Goal: Browse casually

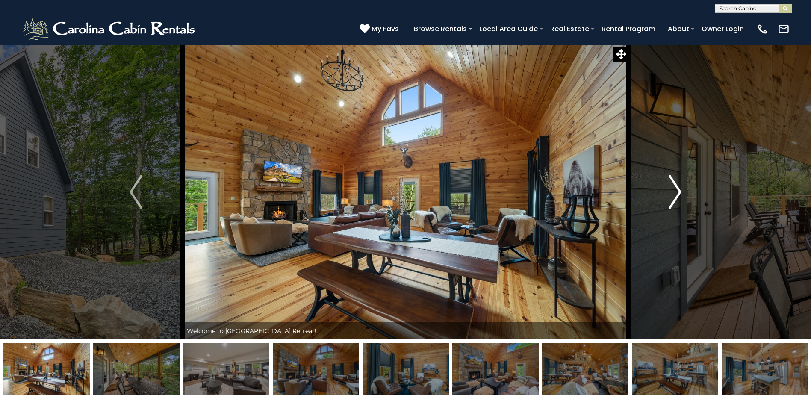
click at [678, 193] on img "Next" at bounding box center [675, 192] width 13 height 34
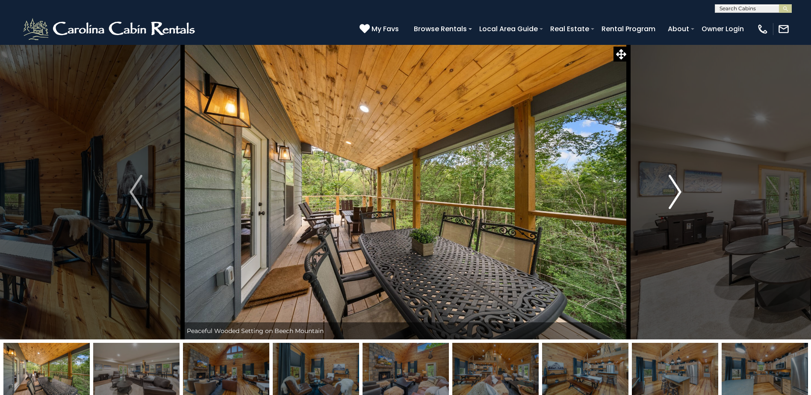
click at [678, 193] on img "Next" at bounding box center [675, 192] width 13 height 34
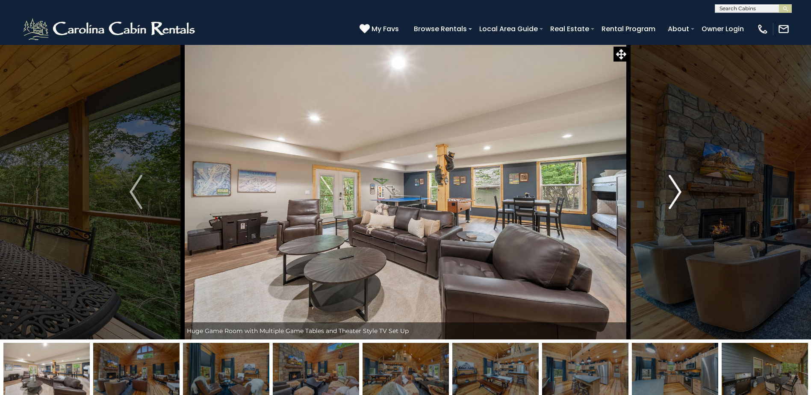
click at [678, 193] on img "Next" at bounding box center [675, 192] width 13 height 34
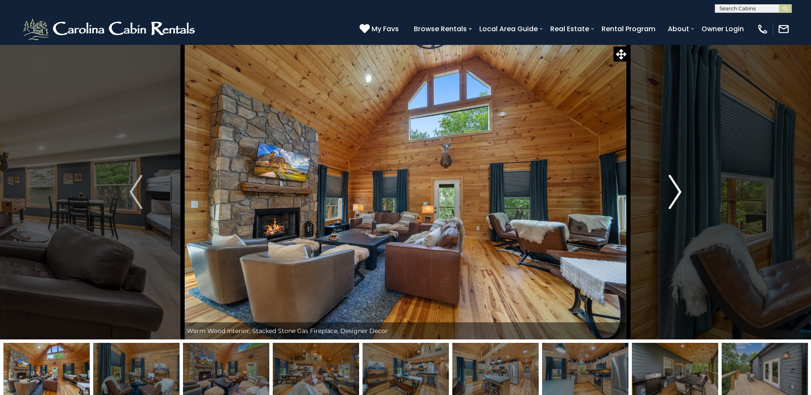
click at [678, 193] on img "Next" at bounding box center [675, 192] width 13 height 34
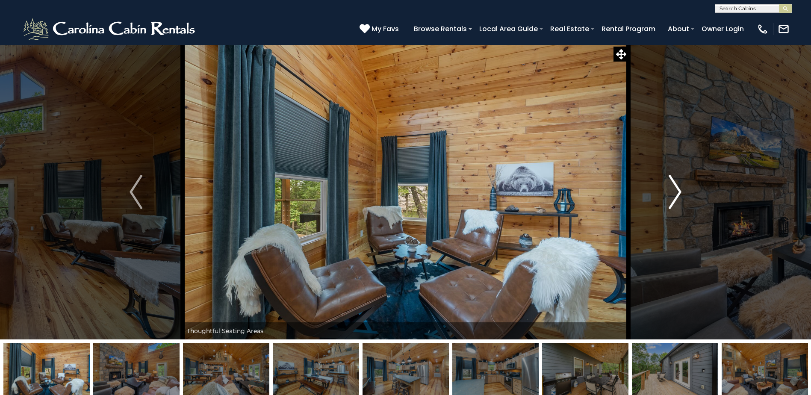
click at [678, 193] on img "Next" at bounding box center [675, 192] width 13 height 34
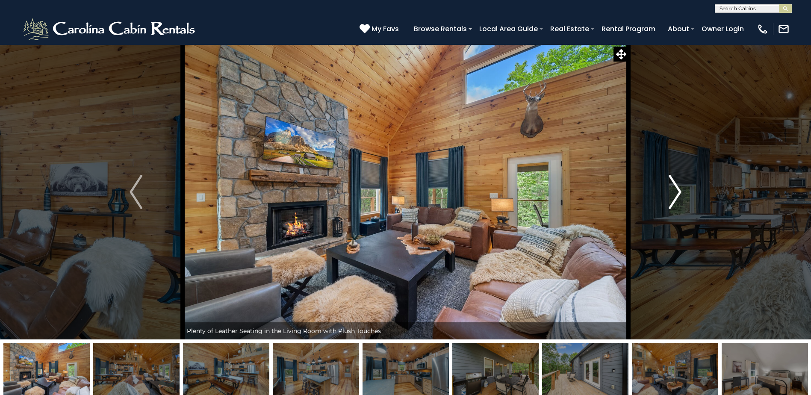
click at [678, 193] on img "Next" at bounding box center [675, 192] width 13 height 34
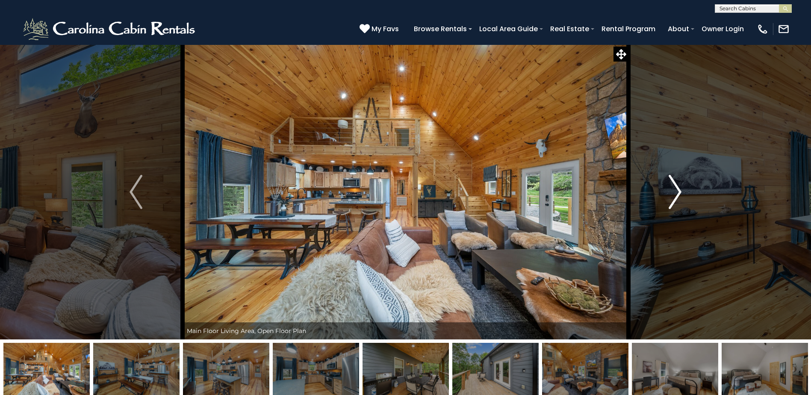
click at [678, 193] on img "Next" at bounding box center [675, 192] width 13 height 34
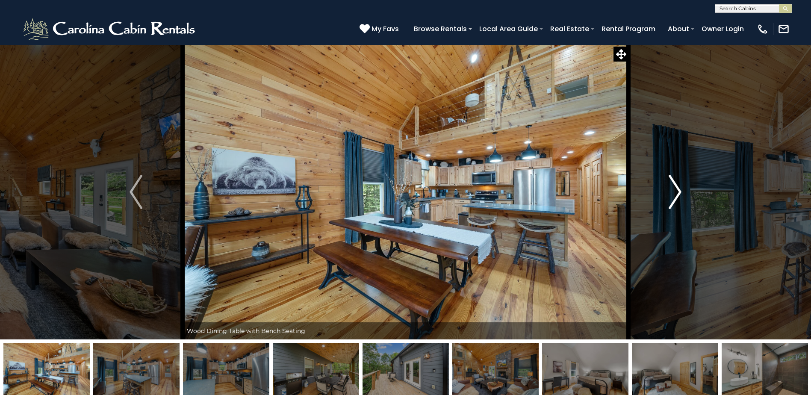
click at [678, 193] on img "Next" at bounding box center [675, 192] width 13 height 34
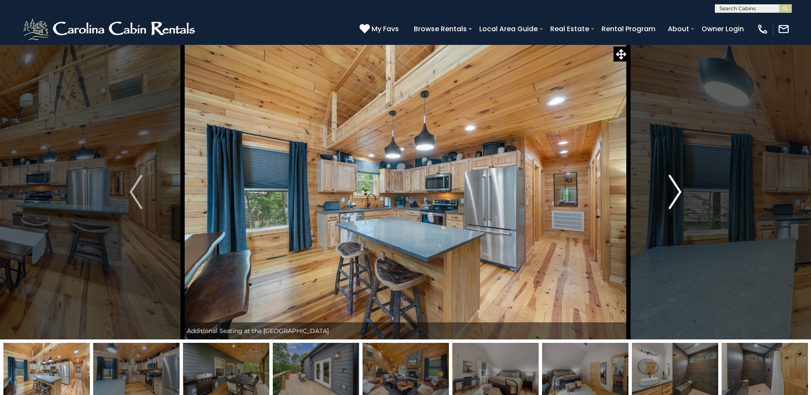
click at [678, 193] on img "Next" at bounding box center [675, 192] width 13 height 34
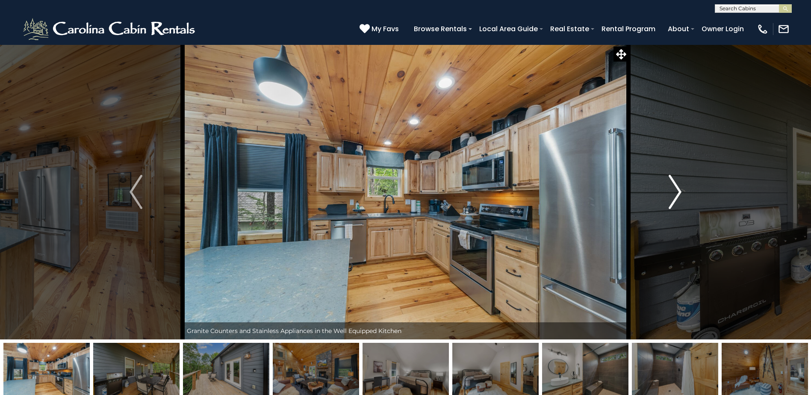
click at [678, 193] on img "Next" at bounding box center [675, 192] width 13 height 34
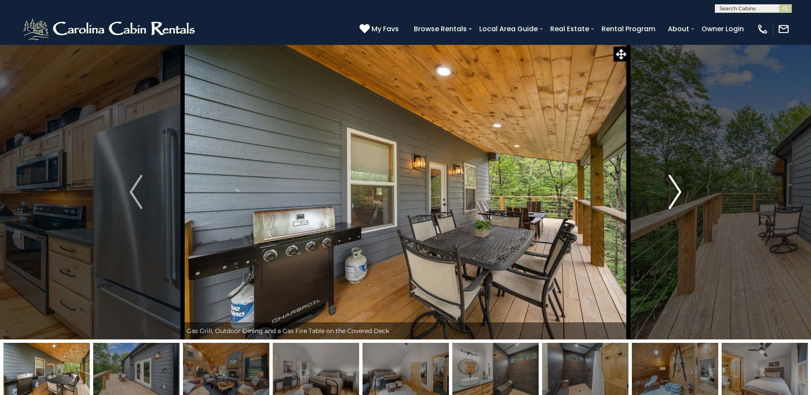
click at [678, 193] on img "Next" at bounding box center [675, 192] width 13 height 34
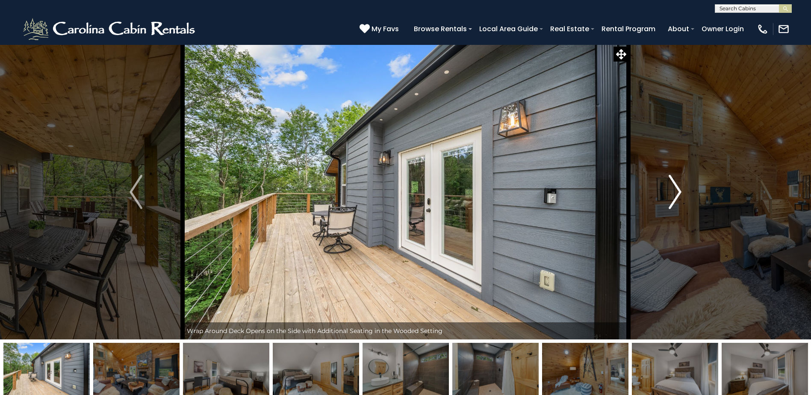
click at [678, 193] on img "Next" at bounding box center [675, 192] width 13 height 34
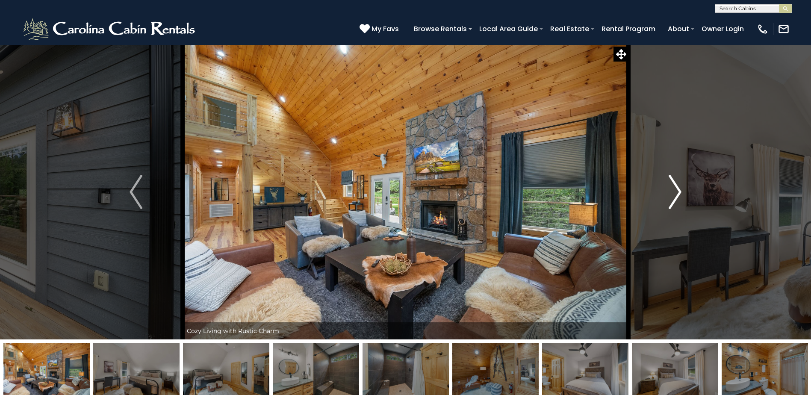
click at [678, 193] on img "Next" at bounding box center [675, 192] width 13 height 34
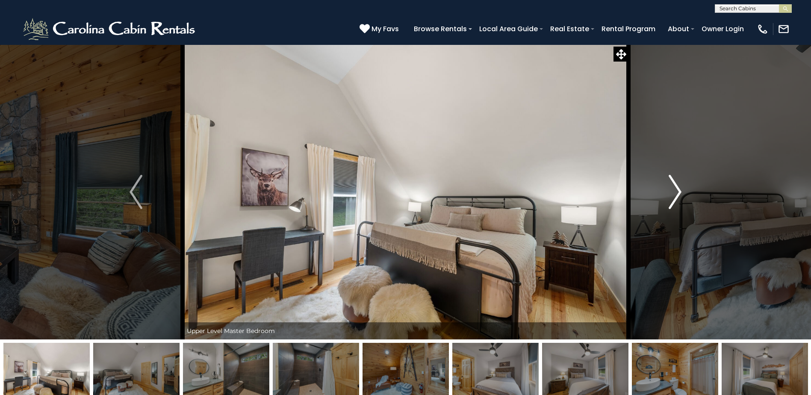
click at [678, 193] on img "Next" at bounding box center [675, 192] width 13 height 34
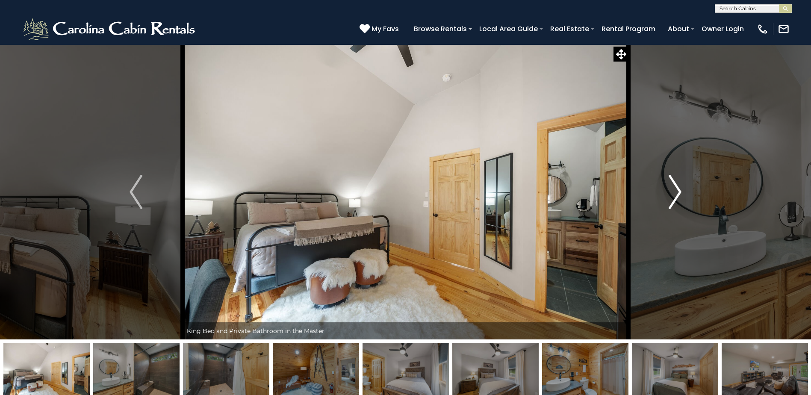
click at [678, 193] on img "Next" at bounding box center [675, 192] width 13 height 34
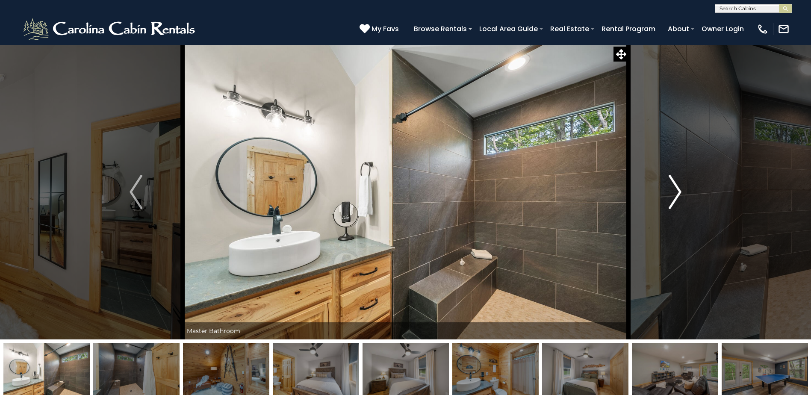
click at [678, 193] on img "Next" at bounding box center [675, 192] width 13 height 34
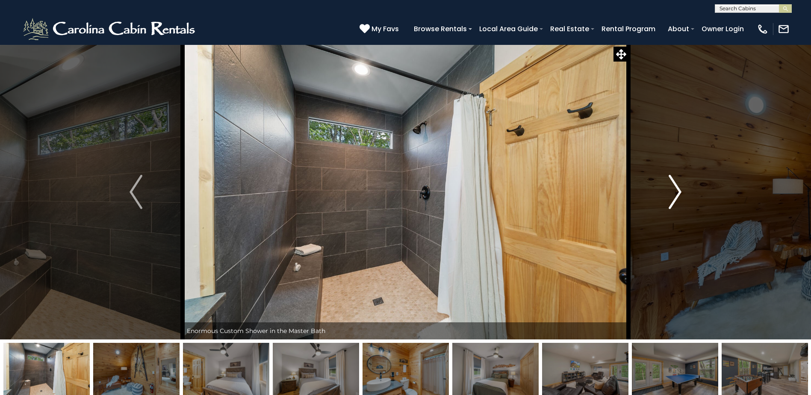
click at [678, 193] on img "Next" at bounding box center [675, 192] width 13 height 34
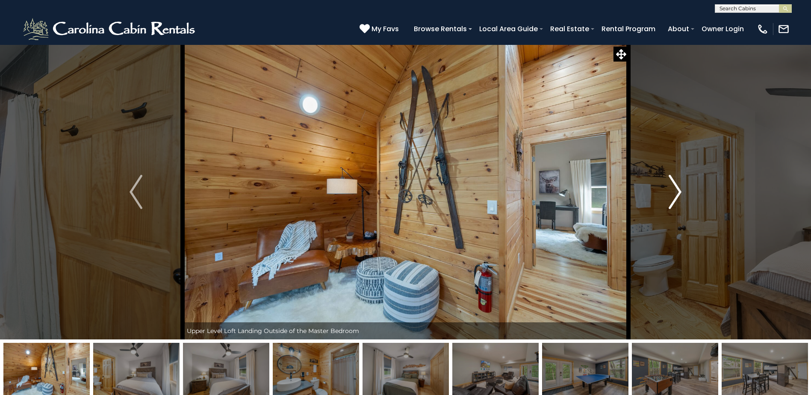
click at [678, 193] on img "Next" at bounding box center [675, 192] width 13 height 34
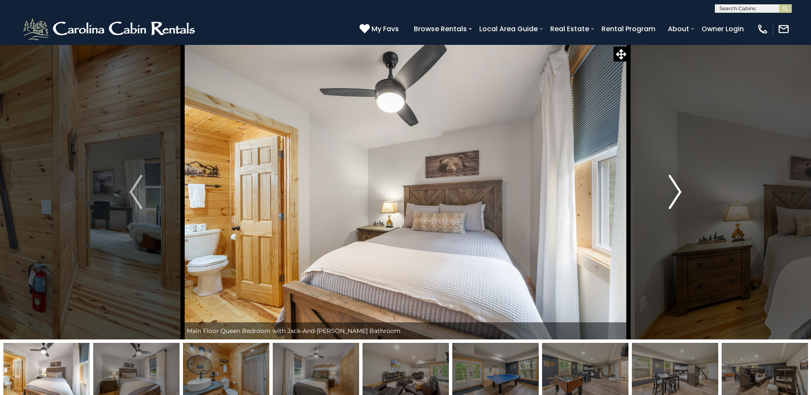
click at [678, 193] on img "Next" at bounding box center [675, 192] width 13 height 34
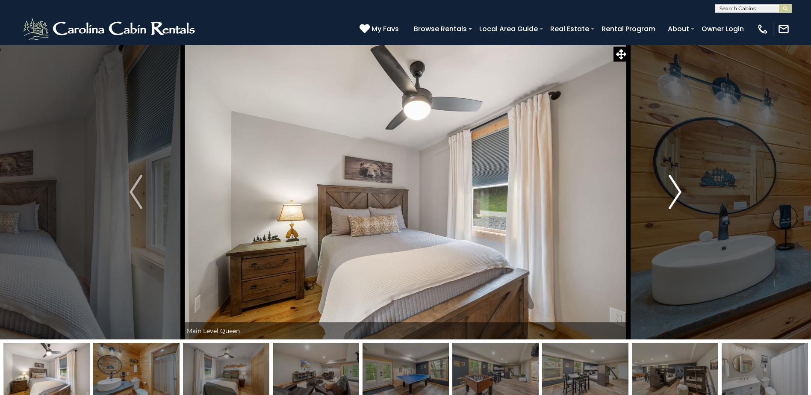
click at [678, 193] on img "Next" at bounding box center [675, 192] width 13 height 34
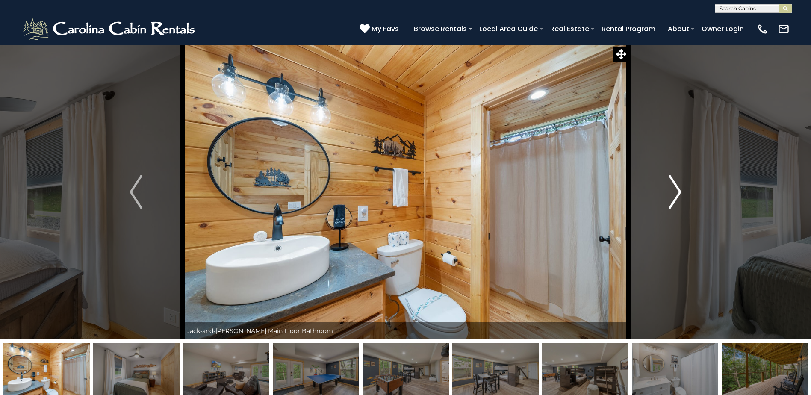
click at [678, 193] on img "Next" at bounding box center [675, 192] width 13 height 34
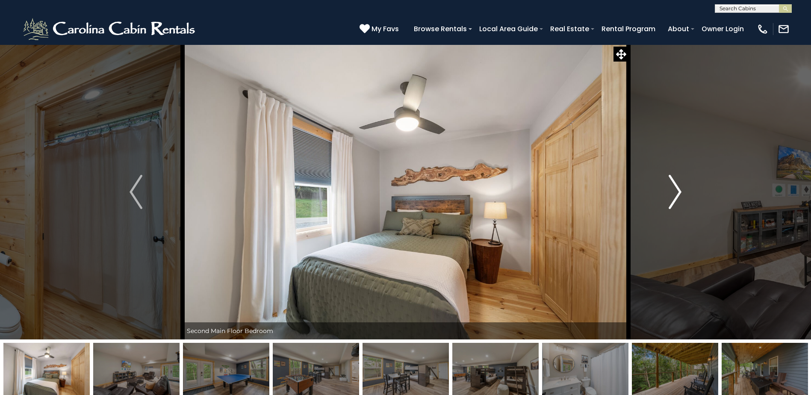
click at [678, 193] on img "Next" at bounding box center [675, 192] width 13 height 34
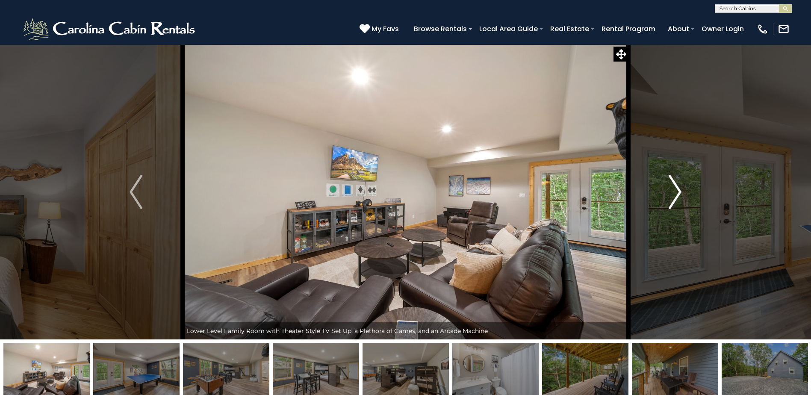
click at [678, 193] on img "Next" at bounding box center [675, 192] width 13 height 34
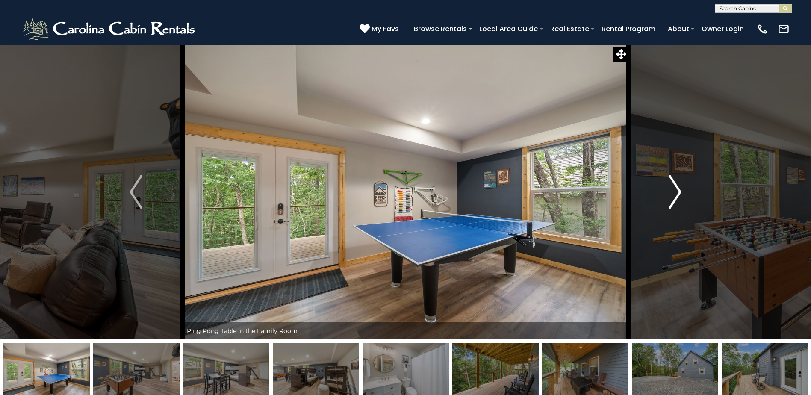
click at [678, 193] on img "Next" at bounding box center [675, 192] width 13 height 34
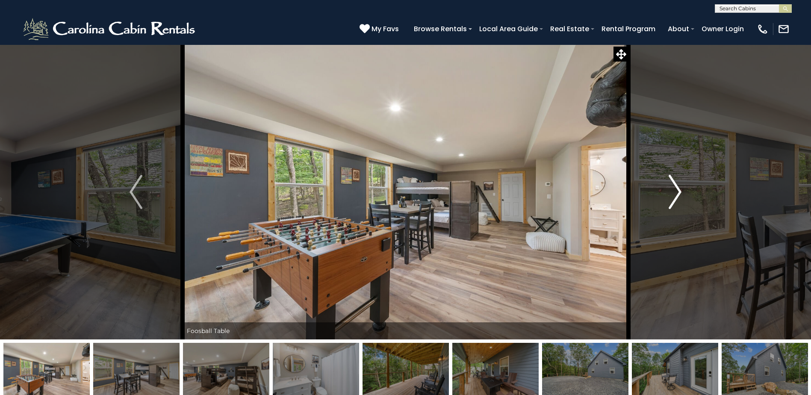
click at [678, 193] on img "Next" at bounding box center [675, 192] width 13 height 34
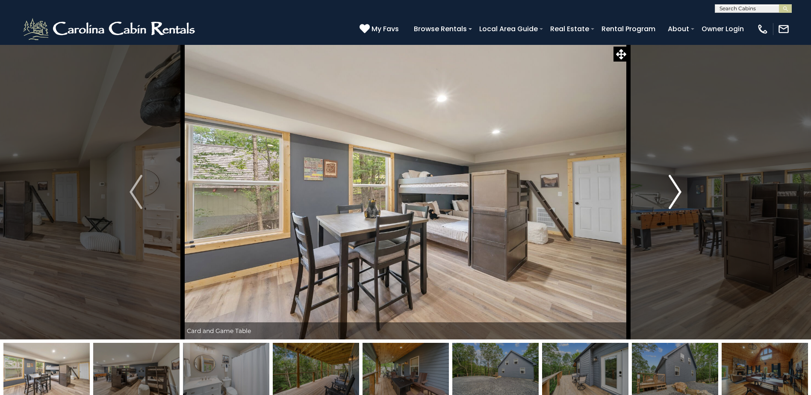
click at [678, 193] on img "Next" at bounding box center [675, 192] width 13 height 34
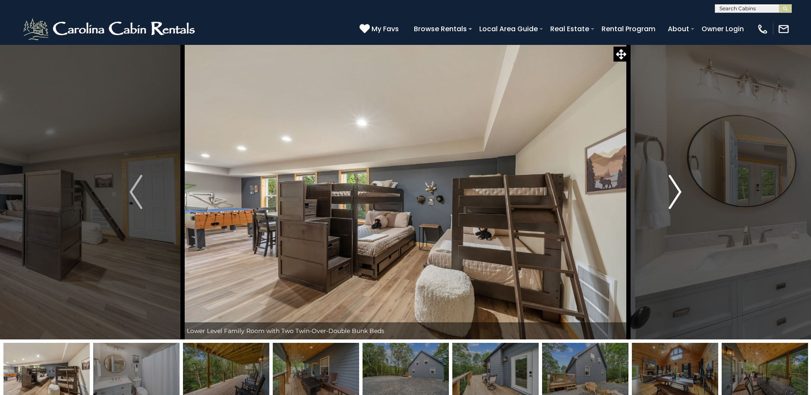
click at [678, 193] on img "Next" at bounding box center [675, 192] width 13 height 34
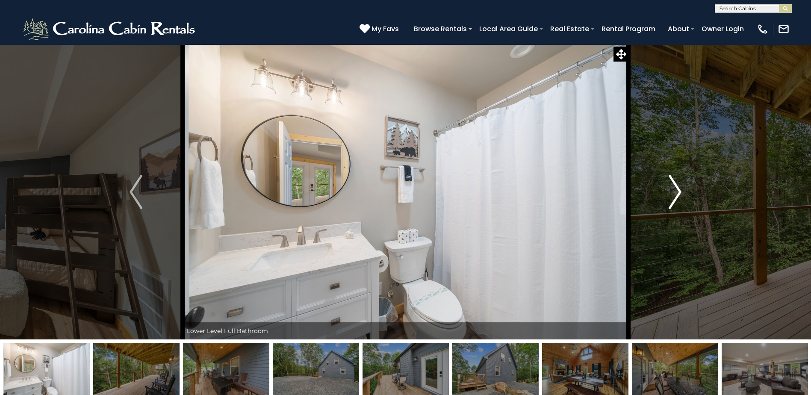
click at [678, 193] on img "Next" at bounding box center [675, 192] width 13 height 34
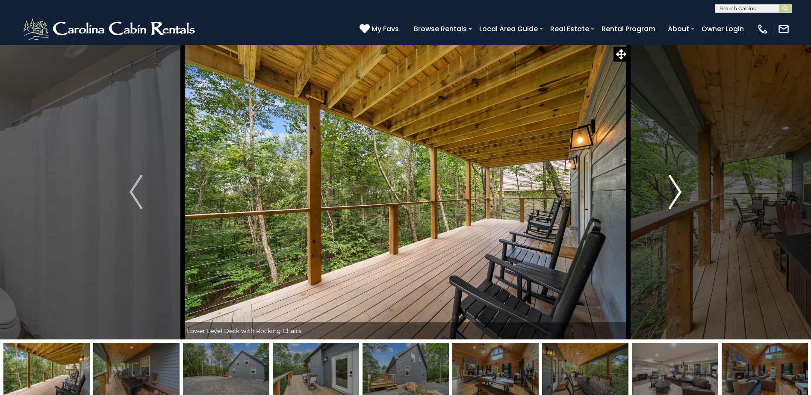
click at [678, 193] on img "Next" at bounding box center [675, 192] width 13 height 34
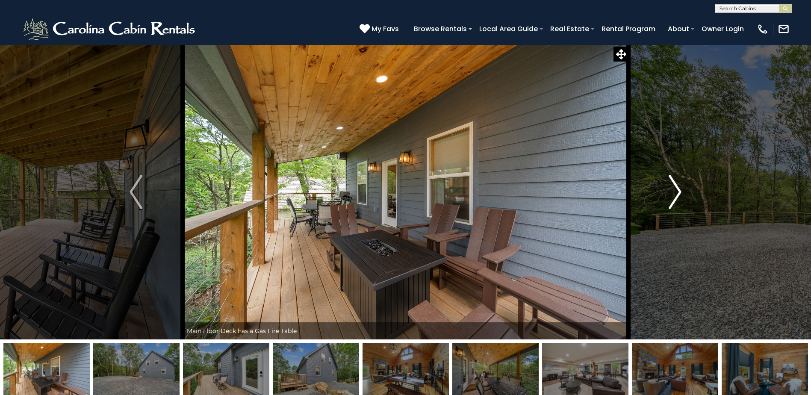
click at [678, 193] on img "Next" at bounding box center [675, 192] width 13 height 34
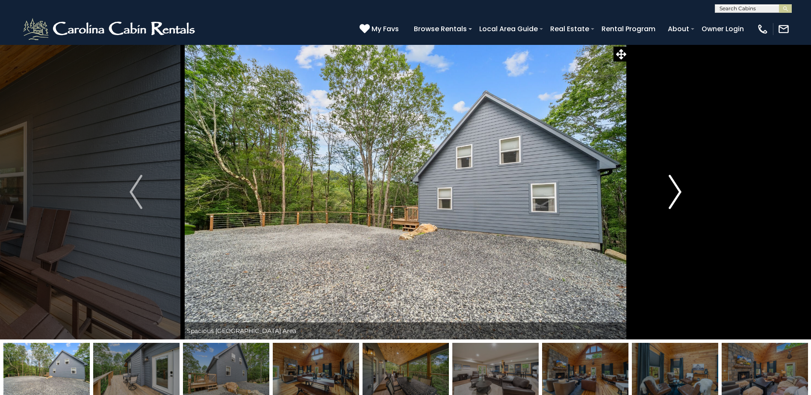
click at [678, 193] on img "Next" at bounding box center [675, 192] width 13 height 34
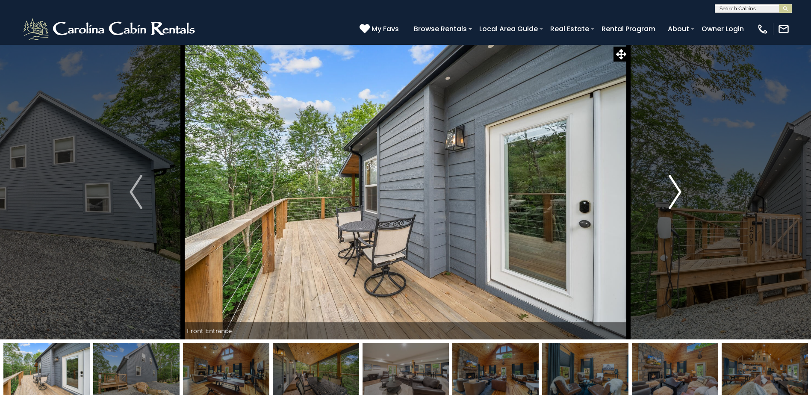
click at [678, 193] on img "Next" at bounding box center [675, 192] width 13 height 34
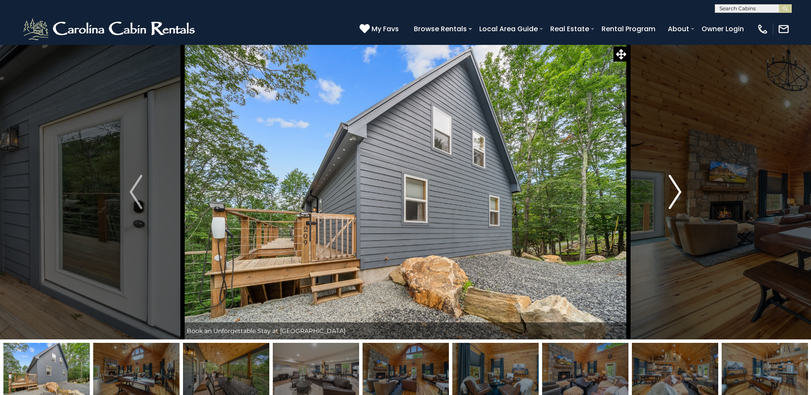
click at [678, 193] on img "Next" at bounding box center [675, 192] width 13 height 34
